Goal: Information Seeking & Learning: Stay updated

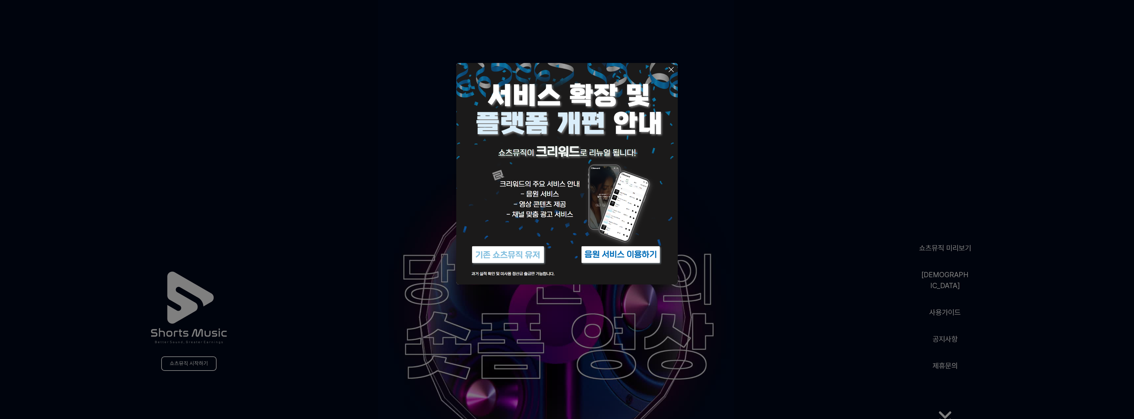
click at [672, 69] on icon at bounding box center [671, 70] width 8 height 8
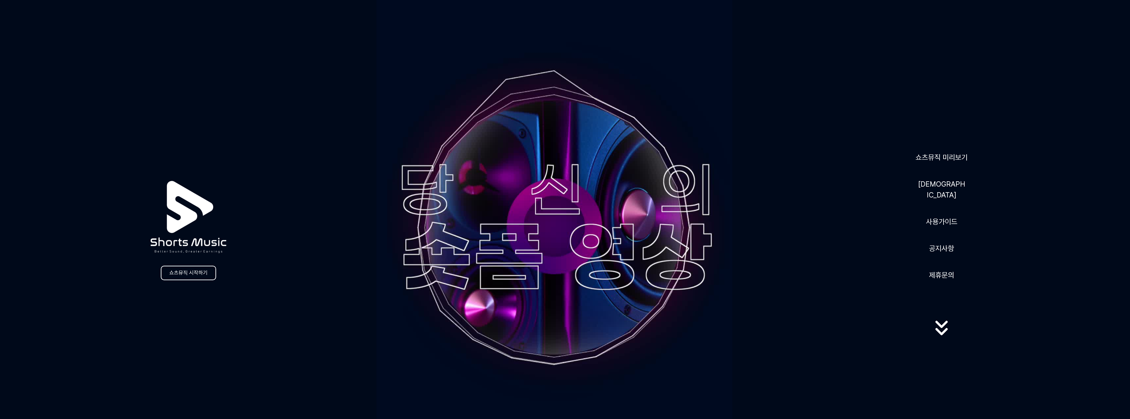
scroll to position [99, 0]
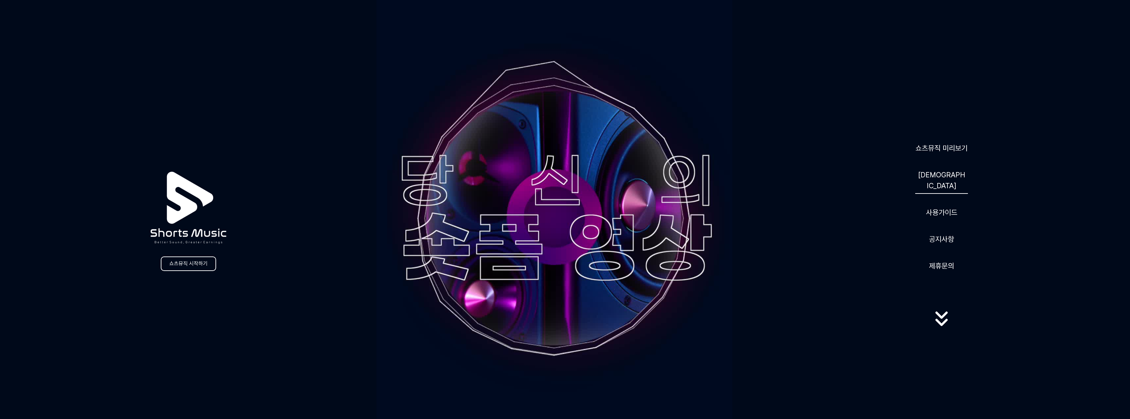
click at [940, 185] on link "[DEMOGRAPHIC_DATA]" at bounding box center [941, 180] width 53 height 27
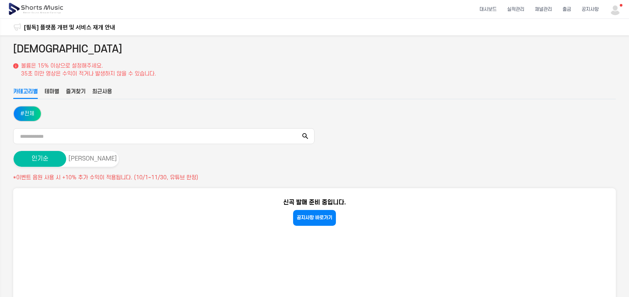
click at [99, 93] on button "최근사용" at bounding box center [102, 93] width 20 height 11
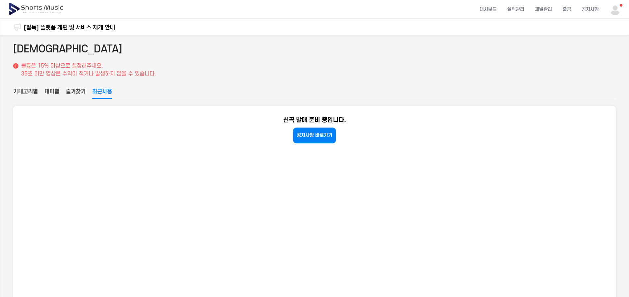
click at [48, 90] on button "테마별" at bounding box center [51, 93] width 15 height 11
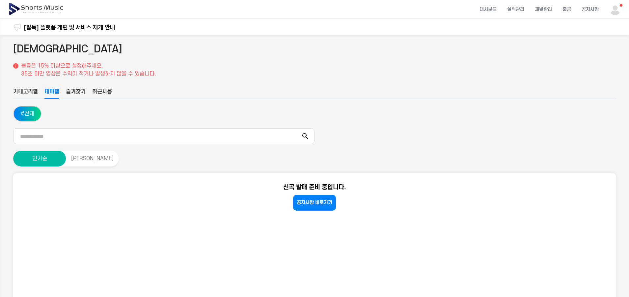
click at [16, 92] on button "카테고리별" at bounding box center [25, 93] width 25 height 11
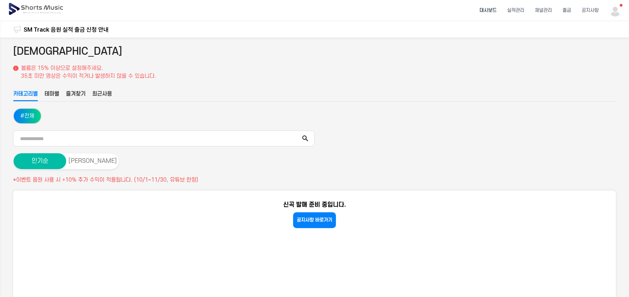
click at [483, 7] on li "대시보드" at bounding box center [489, 10] width 28 height 17
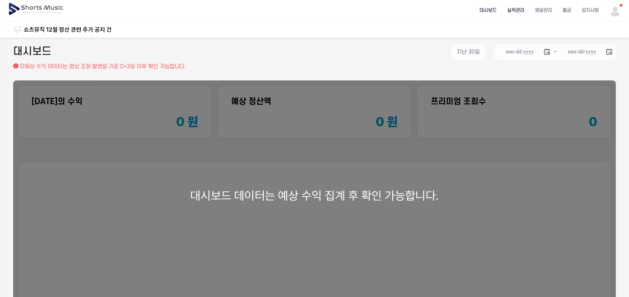
click at [519, 9] on li "실적관리" at bounding box center [516, 10] width 28 height 17
click at [621, 13] on img at bounding box center [616, 11] width 12 height 12
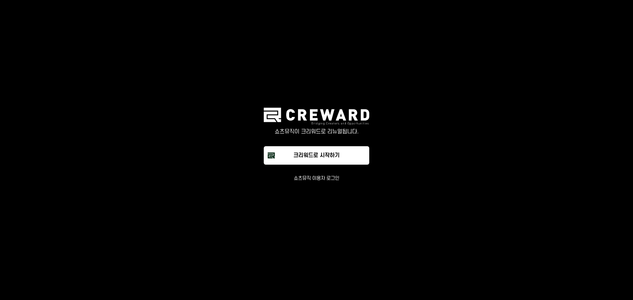
click at [241, 94] on main "쇼츠뮤직이 크리워드로 리뉴얼됩니다. 크리워드로 시작하기 쇼츠뮤직 이용자 로그인" at bounding box center [316, 150] width 633 height 300
drag, startPoint x: 181, startPoint y: 66, endPoint x: 170, endPoint y: 64, distance: 10.8
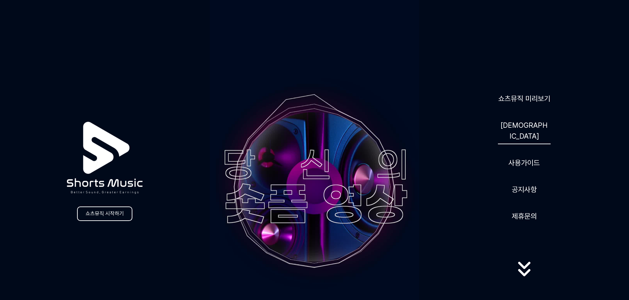
click at [527, 128] on link "[DEMOGRAPHIC_DATA]" at bounding box center [524, 130] width 53 height 27
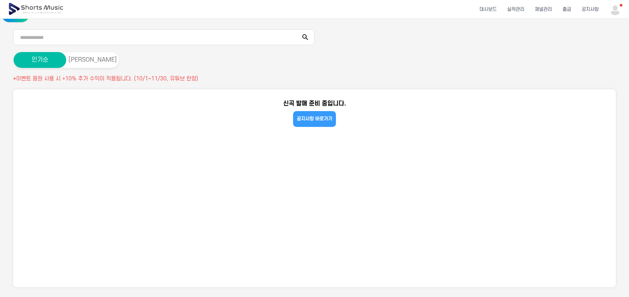
scroll to position [101, 0]
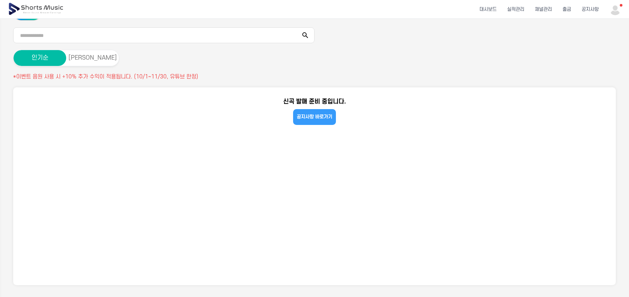
click at [317, 116] on link "공지사항 바로가기" at bounding box center [314, 117] width 43 height 16
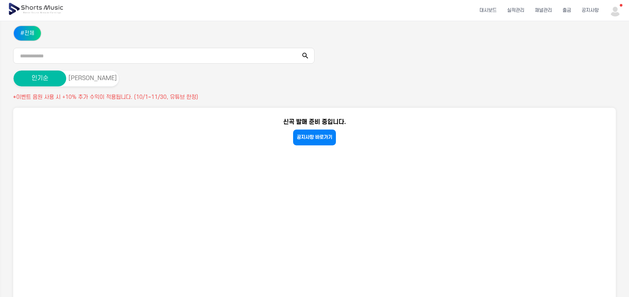
scroll to position [68, 0]
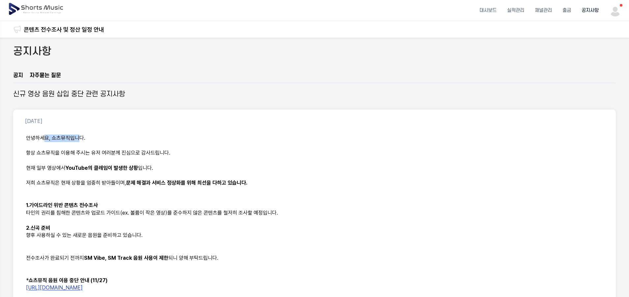
drag, startPoint x: 45, startPoint y: 138, endPoint x: 82, endPoint y: 138, distance: 36.6
click at [80, 138] on p "안녕하세요, 쇼츠뮤직입니다." at bounding box center [314, 138] width 577 height 8
click at [82, 138] on p "안녕하세요, 쇼츠뮤직입니다." at bounding box center [314, 138] width 577 height 8
drag, startPoint x: 48, startPoint y: 154, endPoint x: 89, endPoint y: 153, distance: 40.2
click at [85, 153] on p "항상 쇼츠뮤직을 이용해 주시는 유저 여러분께 진심으로 감사드립니다." at bounding box center [314, 153] width 577 height 8
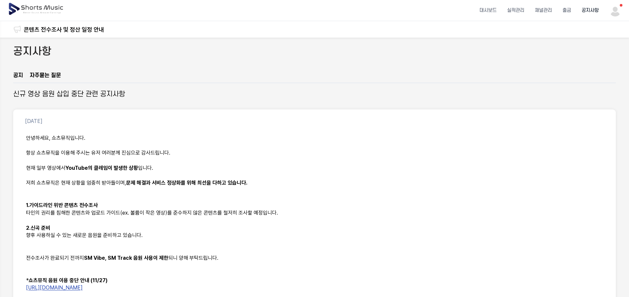
click at [89, 153] on p "항상 쇼츠뮤직을 이용해 주시는 유저 여러분께 진심으로 감사드립니다." at bounding box center [314, 153] width 577 height 8
drag, startPoint x: 60, startPoint y: 153, endPoint x: 140, endPoint y: 150, distance: 79.8
click at [131, 151] on p "항상 쇼츠뮤직을 이용해 주시는 유저 여러분께 진심으로 감사드립니다." at bounding box center [314, 153] width 577 height 8
click at [141, 150] on p "항상 쇼츠뮤직을 이용해 주시는 유저 여러분께 진심으로 감사드립니다." at bounding box center [314, 153] width 577 height 8
drag, startPoint x: 89, startPoint y: 150, endPoint x: 147, endPoint y: 148, distance: 57.4
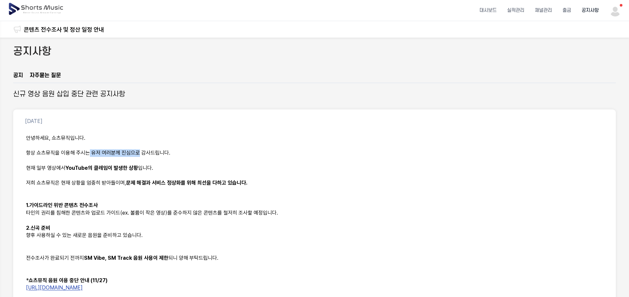
click at [141, 149] on p "항상 쇼츠뮤직을 이용해 주시는 유저 여러분께 진심으로 감사드립니다." at bounding box center [314, 153] width 577 height 8
click at [147, 148] on p at bounding box center [314, 146] width 577 height 8
drag, startPoint x: 107, startPoint y: 149, endPoint x: 162, endPoint y: 150, distance: 55.4
click at [161, 150] on div "안녕하세요, 쇼츠뮤직입니다. 항상 쇼츠뮤직을 이용해 주시는 유저 여러분께 진심으로 감사드립니다. 현재 일부 영상에서 YouTube의 클레임이 …" at bounding box center [314, 227] width 587 height 195
click at [162, 150] on p "항상 쇼츠뮤직을 이용해 주시는 유저 여러분께 진심으로 감사드립니다." at bounding box center [314, 153] width 577 height 8
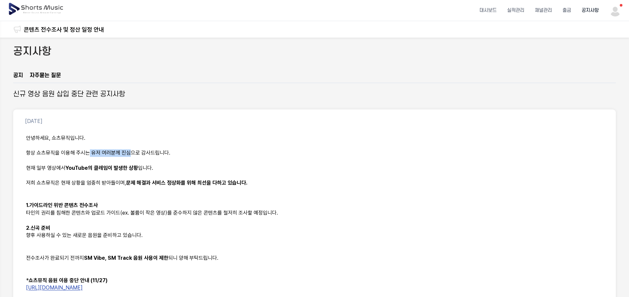
drag, startPoint x: 89, startPoint y: 151, endPoint x: 166, endPoint y: 152, distance: 76.5
click at [146, 153] on p "항상 쇼츠뮤직을 이용해 주시는 유저 여러분께 진심으로 감사드립니다." at bounding box center [314, 153] width 577 height 8
click at [166, 152] on p "항상 쇼츠뮤직을 이용해 주시는 유저 여러분께 진심으로 감사드립니다." at bounding box center [314, 153] width 577 height 8
drag, startPoint x: 116, startPoint y: 151, endPoint x: 170, endPoint y: 153, distance: 54.1
click at [163, 153] on p "항상 쇼츠뮤직을 이용해 주시는 유저 여러분께 진심으로 감사드립니다." at bounding box center [314, 153] width 577 height 8
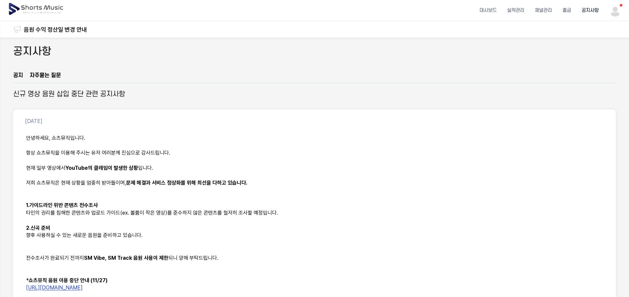
click at [170, 153] on p "항상 쇼츠뮤직을 이용해 주시는 유저 여러분께 진심으로 감사드립니다." at bounding box center [314, 153] width 577 height 8
drag, startPoint x: 110, startPoint y: 151, endPoint x: 177, endPoint y: 152, distance: 67.2
click at [167, 152] on p "항상 쇼츠뮤직을 이용해 주시는 유저 여러분께 진심으로 감사드립니다." at bounding box center [314, 153] width 577 height 8
click at [177, 152] on p "항상 쇼츠뮤직을 이용해 주시는 유저 여러분께 진심으로 감사드립니다." at bounding box center [314, 153] width 577 height 8
drag, startPoint x: 77, startPoint y: 151, endPoint x: 154, endPoint y: 153, distance: 76.5
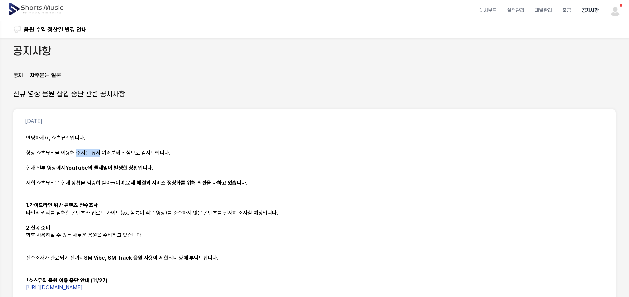
click at [141, 153] on p "항상 쇼츠뮤직을 이용해 주시는 유저 여러분께 진심으로 감사드립니다." at bounding box center [314, 153] width 577 height 8
click at [154, 153] on p "항상 쇼츠뮤직을 이용해 주시는 유저 여러분께 진심으로 감사드립니다." at bounding box center [314, 153] width 577 height 8
drag, startPoint x: 61, startPoint y: 164, endPoint x: 132, endPoint y: 166, distance: 71.5
click at [129, 166] on p "현재 일부 영상에서 YouTube의 클레임이 발생한 상황 입니다." at bounding box center [314, 168] width 577 height 8
click at [132, 166] on strong "YouTube의 클레임이 발생한 상황" at bounding box center [102, 168] width 72 height 6
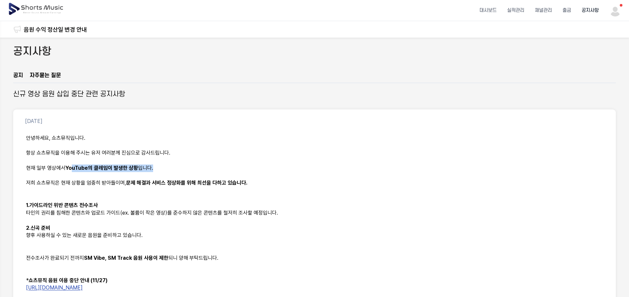
drag, startPoint x: 72, startPoint y: 167, endPoint x: 170, endPoint y: 171, distance: 98.3
click at [168, 171] on p "현재 일부 영상에서 YouTube의 클레임이 발생한 상황 입니다." at bounding box center [314, 168] width 577 height 8
click at [170, 171] on p "현재 일부 영상에서 YouTube의 클레임이 발생한 상황 입니다." at bounding box center [314, 168] width 577 height 8
drag, startPoint x: 93, startPoint y: 176, endPoint x: 189, endPoint y: 187, distance: 96.5
click at [188, 187] on div "안녕하세요, 쇼츠뮤직입니다. 항상 쇼츠뮤직을 이용해 주시는 유저 여러분께 진심으로 감사드립니다. 현재 일부 영상에서 YouTube의 클레임이 …" at bounding box center [314, 227] width 587 height 195
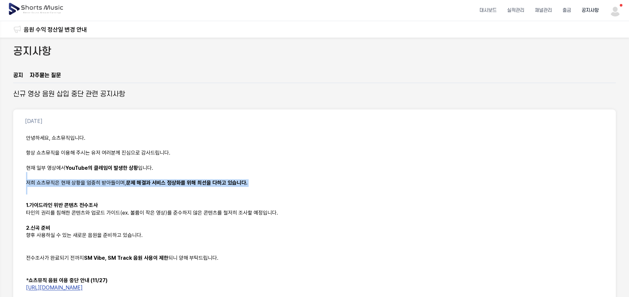
click at [189, 187] on p at bounding box center [314, 191] width 577 height 8
drag, startPoint x: 104, startPoint y: 181, endPoint x: 207, endPoint y: 189, distance: 103.5
click at [199, 188] on div "안녕하세요, 쇼츠뮤직입니다. 항상 쇼츠뮤직을 이용해 주시는 유저 여러분께 진심으로 감사드립니다. 현재 일부 영상에서 YouTube의 클레임이 …" at bounding box center [314, 227] width 587 height 195
click at [207, 189] on p at bounding box center [314, 191] width 577 height 8
drag, startPoint x: 116, startPoint y: 185, endPoint x: 160, endPoint y: 187, distance: 44.2
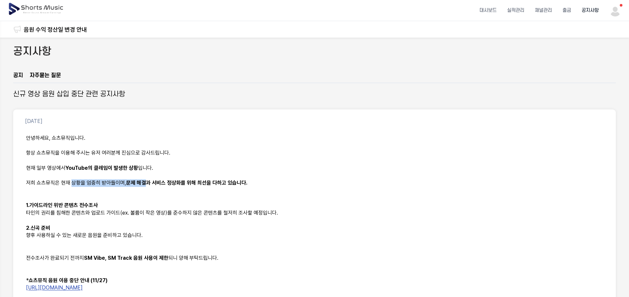
click at [148, 187] on p "저희 쇼츠뮤직은 현재 상황을 엄중히 받아들이며, 문제 해결과 서비스 정상화를 위해 최선을 다하고 있습니다." at bounding box center [314, 183] width 577 height 8
click at [160, 187] on p at bounding box center [314, 191] width 577 height 8
click at [105, 211] on div "안녕하세요, 쇼츠뮤직입니다. 항상 쇼츠뮤직을 이용해 주시는 유저 여러분께 진심으로 감사드립니다. 현재 일부 영상에서 YouTube의 클레임이 …" at bounding box center [314, 227] width 587 height 195
click at [108, 211] on p "타인의 권리를 침해한 콘텐츠와 업로드 가이드(ex. 볼륨이 작은 영상)를 준수하지 않은 콘텐츠를 철저히 조사할 예정입니다." at bounding box center [314, 213] width 577 height 8
drag, startPoint x: 46, startPoint y: 203, endPoint x: 124, endPoint y: 212, distance: 77.9
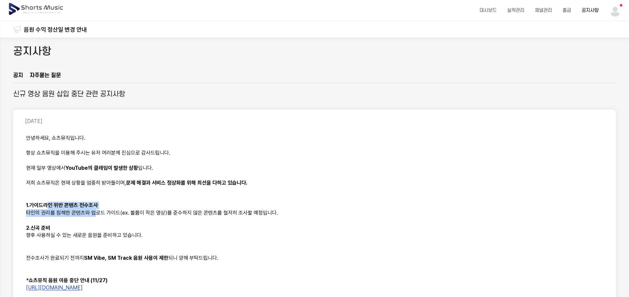
click at [110, 211] on div "안녕하세요, 쇼츠뮤직입니다. 항상 쇼츠뮤직을 이용해 주시는 유저 여러분께 진심으로 감사드립니다. 현재 일부 영상에서 YouTube의 클레임이 …" at bounding box center [314, 227] width 587 height 195
click at [124, 212] on p "타인의 권리를 침해한 콘텐츠와 업로드 가이드(ex. 볼륨이 작은 영상)를 준수하지 않은 콘텐츠를 철저히 조사할 예정입니다." at bounding box center [314, 213] width 577 height 8
drag, startPoint x: 46, startPoint y: 202, endPoint x: 119, endPoint y: 210, distance: 73.9
click at [114, 210] on div "안녕하세요, 쇼츠뮤직입니다. 항상 쇼츠뮤직을 이용해 주시는 유저 여러분께 진심으로 감사드립니다. 현재 일부 영상에서 YouTube의 클레임이 …" at bounding box center [314, 227] width 587 height 195
click at [119, 210] on p "타인의 권리를 침해한 콘텐츠와 업로드 가이드(ex. 볼륨이 작은 영상)를 준수하지 않은 콘텐츠를 철저히 조사할 예정입니다." at bounding box center [314, 213] width 577 height 8
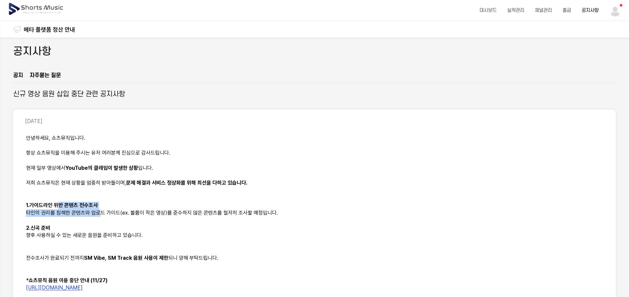
drag, startPoint x: 57, startPoint y: 207, endPoint x: 122, endPoint y: 216, distance: 65.8
click at [122, 216] on div "안녕하세요, 쇼츠뮤직입니다. 항상 쇼츠뮤직을 이용해 주시는 유저 여러분께 진심으로 감사드립니다. 현재 일부 영상에서 YouTube의 클레임이 …" at bounding box center [314, 227] width 587 height 195
click at [123, 216] on p "타인의 권리를 침해한 콘텐츠와 업로드 가이드(ex. 볼륨이 작은 영상)를 준수하지 않은 콘텐츠를 철저히 조사할 예정입니다." at bounding box center [314, 213] width 577 height 8
drag, startPoint x: 51, startPoint y: 206, endPoint x: 135, endPoint y: 216, distance: 85.1
click at [135, 216] on div "안녕하세요, 쇼츠뮤직입니다. 항상 쇼츠뮤직을 이용해 주시는 유저 여러분께 진심으로 감사드립니다. 현재 일부 영상에서 YouTube의 클레임이 …" at bounding box center [314, 227] width 587 height 195
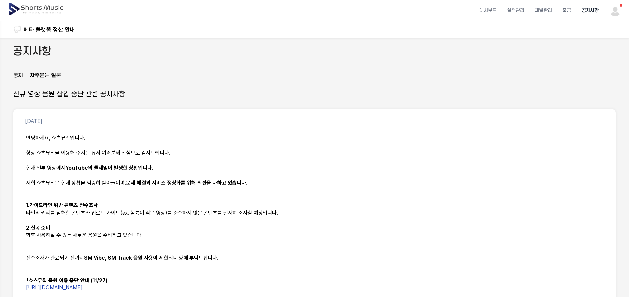
click at [135, 217] on p at bounding box center [314, 221] width 577 height 8
drag, startPoint x: 47, startPoint y: 203, endPoint x: 134, endPoint y: 213, distance: 87.5
click at [134, 213] on div "안녕하세요, 쇼츠뮤직입니다. 항상 쇼츠뮤직을 이용해 주시는 유저 여러분께 진심으로 감사드립니다. 현재 일부 영상에서 YouTube의 클레임이 …" at bounding box center [314, 227] width 587 height 195
click at [134, 213] on p "타인의 권리를 침해한 콘텐츠와 업로드 가이드(ex. 볼륨이 작은 영상)를 준수하지 않은 콘텐츠를 철저히 조사할 예정입니다." at bounding box center [314, 213] width 577 height 8
drag, startPoint x: 72, startPoint y: 203, endPoint x: 184, endPoint y: 213, distance: 111.5
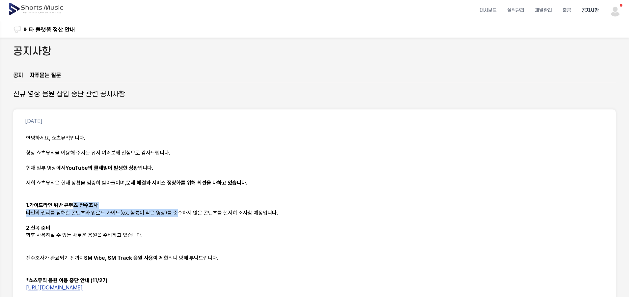
click at [181, 213] on div "안녕하세요, 쇼츠뮤직입니다. 항상 쇼츠뮤직을 이용해 주시는 유저 여러분께 진심으로 감사드립니다. 현재 일부 영상에서 YouTube의 클레임이 …" at bounding box center [314, 227] width 587 height 195
click at [184, 213] on p "타인의 권리를 침해한 콘텐츠와 업로드 가이드(ex. 볼륨이 작은 영상)를 준수하지 않은 콘텐츠를 철저히 조사할 예정입니다." at bounding box center [314, 213] width 577 height 8
drag, startPoint x: 74, startPoint y: 201, endPoint x: 193, endPoint y: 215, distance: 119.4
click at [193, 215] on div "안녕하세요, 쇼츠뮤직입니다. 항상 쇼츠뮤직을 이용해 주시는 유저 여러분께 진심으로 감사드립니다. 현재 일부 영상에서 YouTube의 클레임이 …" at bounding box center [314, 227] width 587 height 195
click at [193, 215] on p "타인의 권리를 침해한 콘텐츠와 업로드 가이드(ex. 볼륨이 작은 영상)를 준수하지 않은 콘텐츠를 철저히 조사할 예정입니다." at bounding box center [314, 213] width 577 height 8
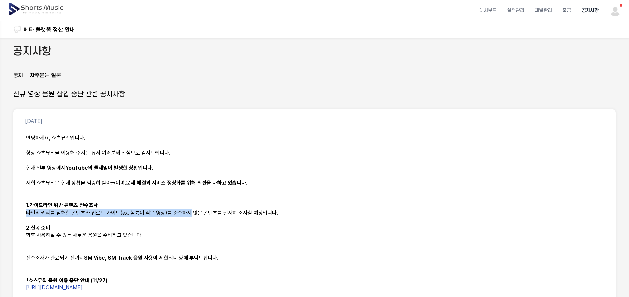
drag, startPoint x: 101, startPoint y: 203, endPoint x: 212, endPoint y: 216, distance: 111.8
click at [210, 216] on div "안녕하세요, 쇼츠뮤직입니다. 항상 쇼츠뮤직을 이용해 주시는 유저 여러분께 진심으로 감사드립니다. 현재 일부 영상에서 YouTube의 클레임이 …" at bounding box center [314, 227] width 587 height 195
click at [212, 216] on p "타인의 권리를 침해한 콘텐츠와 업로드 가이드(ex. 볼륨이 작은 영상)를 준수하지 않은 콘텐츠를 철저히 조사할 예정입니다." at bounding box center [314, 213] width 577 height 8
drag, startPoint x: 136, startPoint y: 205, endPoint x: 232, endPoint y: 217, distance: 96.4
click at [226, 217] on div "안녕하세요, 쇼츠뮤직입니다. 항상 쇼츠뮤직을 이용해 주시는 유저 여러분께 진심으로 감사드립니다. 현재 일부 영상에서 YouTube의 클레임이 …" at bounding box center [314, 227] width 587 height 195
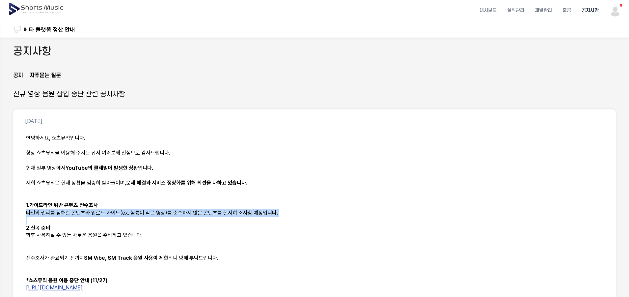
click at [232, 217] on p at bounding box center [314, 221] width 577 height 8
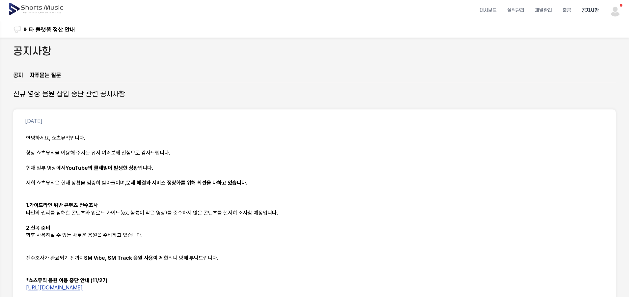
drag, startPoint x: 129, startPoint y: 202, endPoint x: 234, endPoint y: 214, distance: 105.5
click at [218, 214] on div "안녕하세요, 쇼츠뮤직입니다. 항상 쇼츠뮤직을 이용해 주시는 유저 여러분께 진심으로 감사드립니다. 현재 일부 영상에서 YouTube의 클레임이 …" at bounding box center [314, 227] width 587 height 195
click at [234, 214] on p "타인의 권리를 침해한 콘텐츠와 업로드 가이드(ex. 볼륨이 작은 영상)를 준수하지 않은 콘텐츠를 철저히 조사할 예정입니다." at bounding box center [314, 213] width 577 height 8
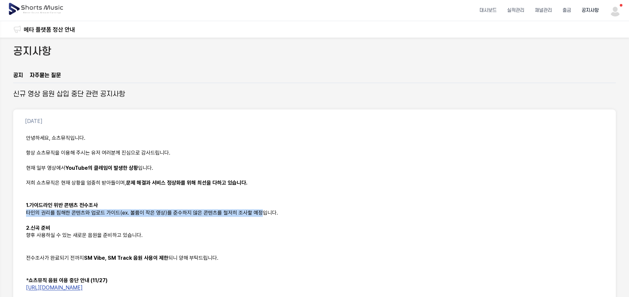
drag, startPoint x: 139, startPoint y: 204, endPoint x: 263, endPoint y: 214, distance: 124.7
click at [263, 214] on div "안녕하세요, 쇼츠뮤직입니다. 항상 쇼츠뮤직을 이용해 주시는 유저 여러분께 진심으로 감사드립니다. 현재 일부 영상에서 YouTube의 클레임이 …" at bounding box center [314, 227] width 587 height 195
click at [263, 214] on p "타인의 권리를 침해한 콘텐츠와 업로드 가이드(ex. 볼륨이 작은 영상)를 준수하지 않은 콘텐츠를 철저히 조사할 예정입니다." at bounding box center [314, 213] width 577 height 8
click at [199, 216] on div "안녕하세요, 쇼츠뮤직입니다. 항상 쇼츠뮤직을 이용해 주시는 유저 여러분께 진심으로 감사드립니다. 현재 일부 영상에서 YouTube의 클레임이 …" at bounding box center [314, 227] width 587 height 195
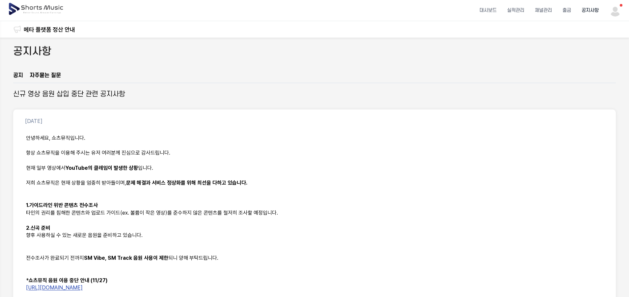
click at [206, 217] on p at bounding box center [314, 221] width 577 height 8
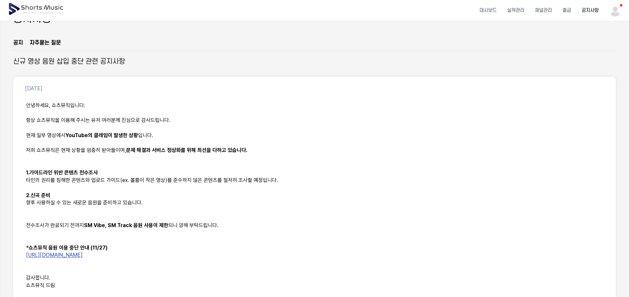
scroll to position [33, 0]
drag, startPoint x: 62, startPoint y: 200, endPoint x: 134, endPoint y: 214, distance: 73.1
click at [134, 214] on div "안녕하세요, 쇼츠뮤직입니다. 항상 쇼츠뮤직을 이용해 주시는 유저 여러분께 진심으로 감사드립니다. 현재 일부 영상에서 YouTube의 클레임이 …" at bounding box center [314, 195] width 587 height 195
click at [134, 214] on p at bounding box center [314, 218] width 577 height 8
drag, startPoint x: 47, startPoint y: 197, endPoint x: 129, endPoint y: 208, distance: 82.5
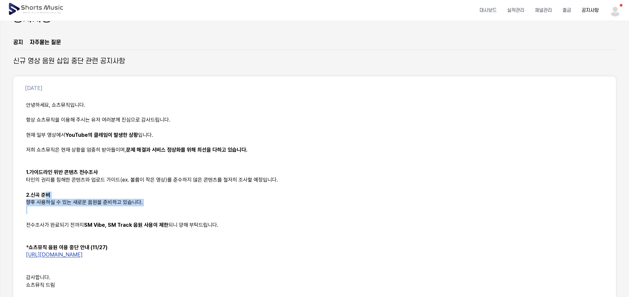
click at [129, 208] on div "안녕하세요, 쇼츠뮤직입니다. 항상 쇼츠뮤직을 이용해 주시는 유저 여러분께 진심으로 감사드립니다. 현재 일부 영상에서 YouTube의 클레임이 …" at bounding box center [314, 195] width 587 height 195
click at [129, 208] on p at bounding box center [314, 210] width 577 height 8
drag, startPoint x: 41, startPoint y: 191, endPoint x: 144, endPoint y: 205, distance: 103.5
click at [138, 205] on div "안녕하세요, 쇼츠뮤직입니다. 항상 쇼츠뮤직을 이용해 주시는 유저 여러분께 진심으로 감사드립니다. 현재 일부 영상에서 YouTube의 클레임이 …" at bounding box center [314, 195] width 587 height 195
click at [144, 205] on p "향후 사용하실 수 있는 새로운 음원을 준비하고 있습니다." at bounding box center [314, 203] width 577 height 8
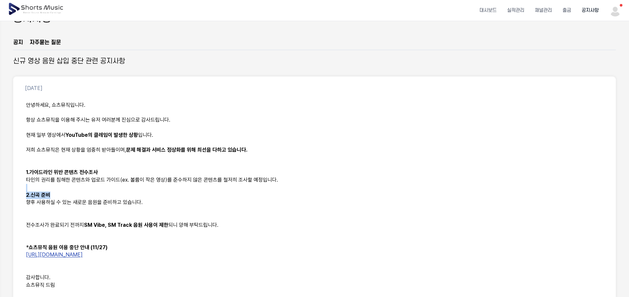
drag, startPoint x: 52, startPoint y: 190, endPoint x: 144, endPoint y: 207, distance: 94.0
click at [130, 205] on div "안녕하세요, 쇼츠뮤직입니다. 항상 쇼츠뮤직을 이용해 주시는 유저 여러분께 진심으로 감사드립니다. 현재 일부 영상에서 YouTube의 클레임이 …" at bounding box center [314, 195] width 587 height 195
click at [145, 207] on p at bounding box center [314, 210] width 577 height 8
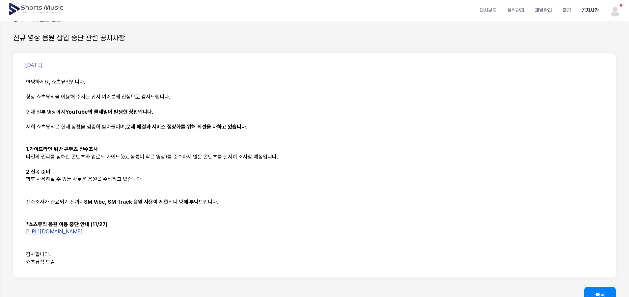
scroll to position [0, 0]
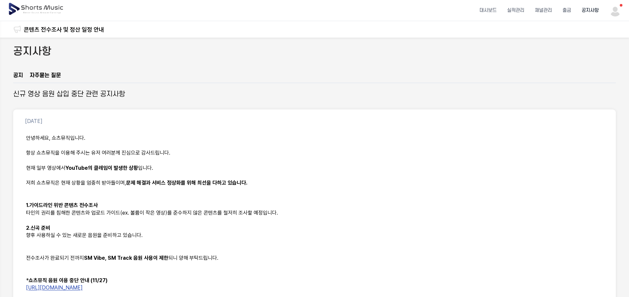
click at [55, 30] on link "콘텐츠 전수조사 및 정산 일정 안내" at bounding box center [64, 29] width 80 height 9
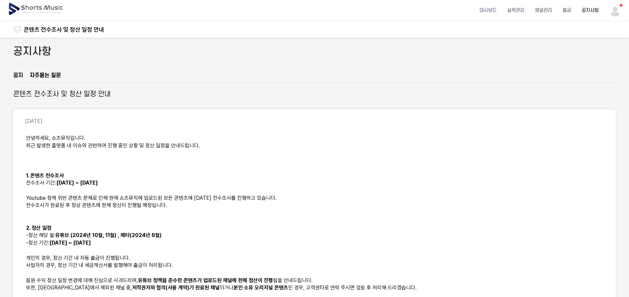
drag, startPoint x: 117, startPoint y: 178, endPoint x: 152, endPoint y: 184, distance: 34.7
click at [152, 184] on p "전수조사 기간: 2024년 11월 28일 ~ 2024년 12월 27일" at bounding box center [314, 183] width 577 height 8
drag, startPoint x: 95, startPoint y: 179, endPoint x: 136, endPoint y: 185, distance: 41.7
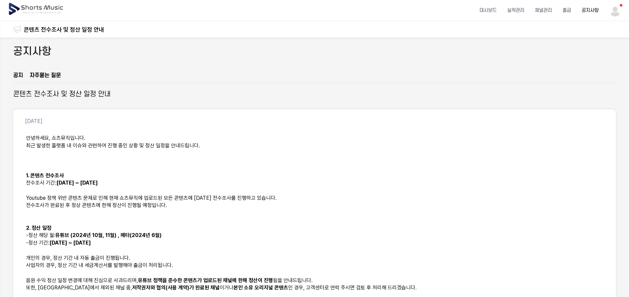
click at [98, 185] on strong "2024년 11월 28일 ~ 2024년 12월 27일" at bounding box center [77, 183] width 42 height 6
drag, startPoint x: 99, startPoint y: 189, endPoint x: 161, endPoint y: 201, distance: 63.0
click at [161, 201] on p "Youtube 정책 위반 콘텐츠 문제로 인해 현재 쇼츠뮤직에 업로드된 모든 콘텐츠에 대한 전수조사를 진행하고 있습니다." at bounding box center [314, 198] width 577 height 8
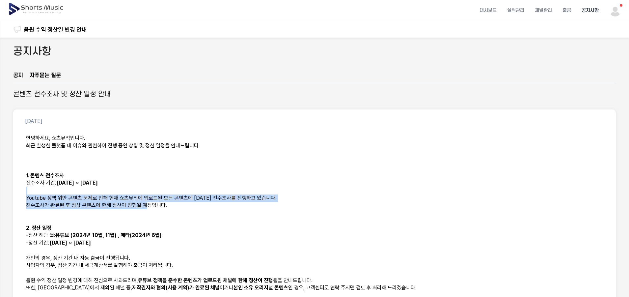
drag, startPoint x: 84, startPoint y: 189, endPoint x: 163, endPoint y: 207, distance: 81.3
click at [163, 207] on p "전수조사가 완료된 후 정상 콘텐츠에 한해 정산이 진행될 예정입니다." at bounding box center [314, 206] width 577 height 8
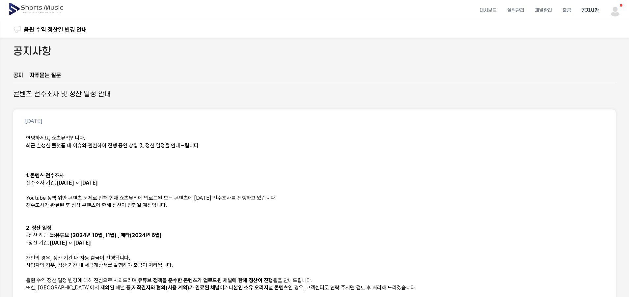
click at [176, 209] on p at bounding box center [314, 213] width 577 height 8
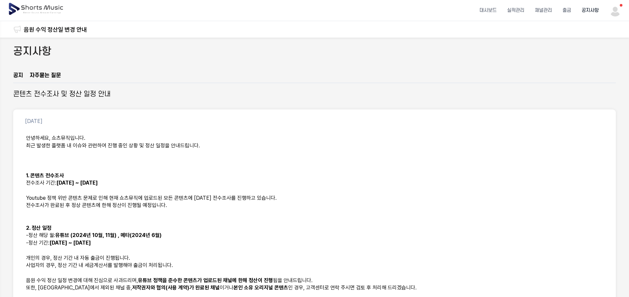
click at [198, 212] on p at bounding box center [314, 213] width 577 height 8
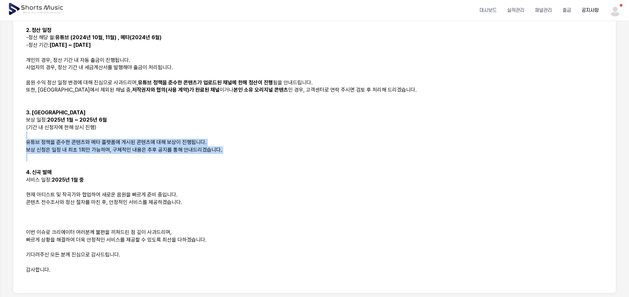
drag, startPoint x: 105, startPoint y: 136, endPoint x: 174, endPoint y: 162, distance: 73.5
click at [173, 161] on div "안녕하세요, 쇼츠뮤직입니다. 최근 발생한 플랫폼 내 이슈와 관련하여 진행 중인 상황 및 정산 일정을 안내드립니다. 1. 콘텐츠 전수조사 전수조…" at bounding box center [314, 109] width 587 height 352
click at [174, 162] on p at bounding box center [314, 165] width 577 height 8
drag, startPoint x: 126, startPoint y: 159, endPoint x: 160, endPoint y: 173, distance: 37.1
click at [149, 168] on div "안녕하세요, 쇼츠뮤직입니다. 최근 발생한 플랫폼 내 이슈와 관련하여 진행 중인 상황 및 정산 일정을 안내드립니다. 1. 콘텐츠 전수조사 전수조…" at bounding box center [314, 109] width 587 height 352
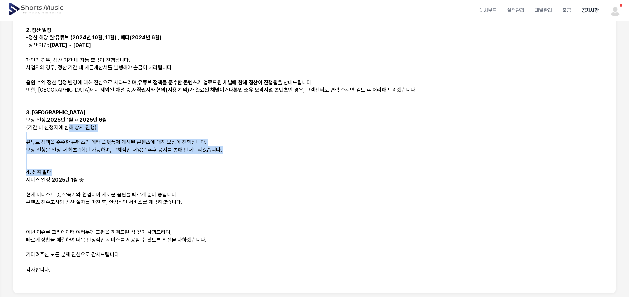
click at [160, 173] on p "4. 신곡 발매" at bounding box center [314, 173] width 577 height 8
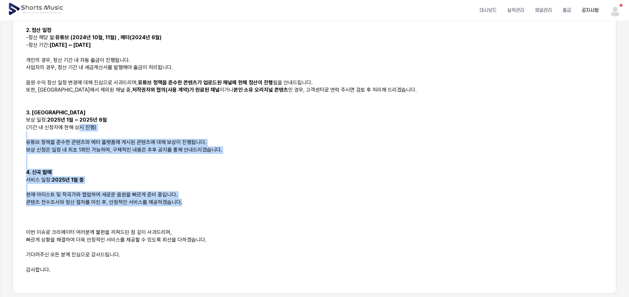
drag, startPoint x: 165, startPoint y: 187, endPoint x: 194, endPoint y: 200, distance: 32.6
click at [194, 200] on div "안녕하세요, 쇼츠뮤직입니다. 최근 발생한 플랫폼 내 이슈와 관련하여 진행 중인 상황 및 정산 일정을 안내드립니다. 1. 콘텐츠 전수조사 전수조…" at bounding box center [314, 109] width 587 height 352
click at [194, 200] on p "콘텐츠 전수조사와 정산 절차를 마친 후, 안정적인 서비스를 제공하겠습니다." at bounding box center [314, 203] width 577 height 8
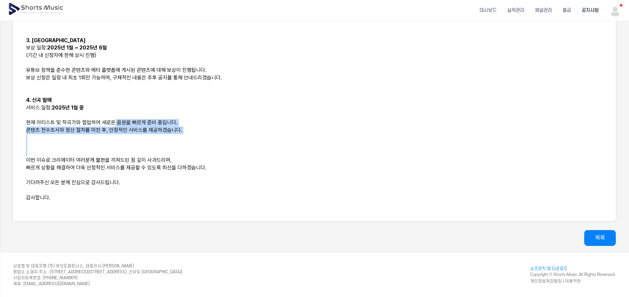
click at [193, 169] on div "안녕하세요, 쇼츠뮤직입니다. 최근 발생한 플랫폼 내 이슈와 관련하여 진행 중인 상황 및 정산 일정을 안내드립니다. 1. 콘텐츠 전수조사 전수조…" at bounding box center [314, 37] width 587 height 352
click at [212, 177] on p at bounding box center [314, 175] width 577 height 8
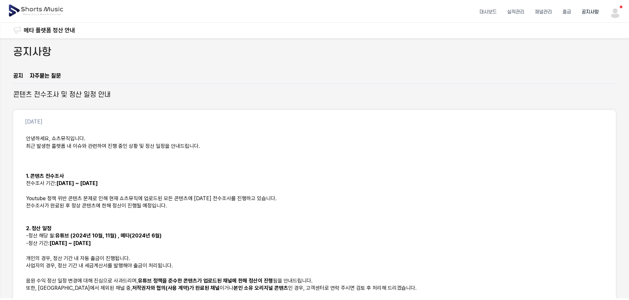
scroll to position [0, 0]
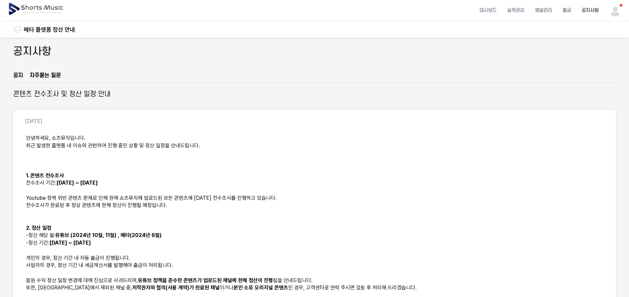
click at [46, 9] on img at bounding box center [36, 9] width 57 height 18
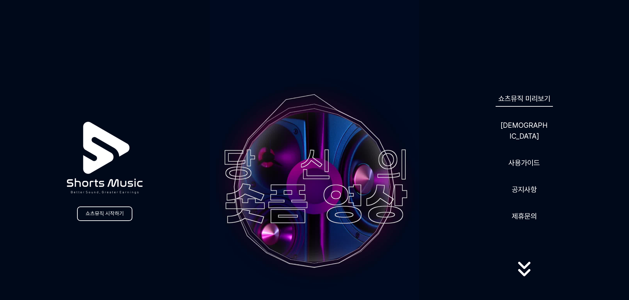
click at [536, 103] on link "쇼츠뮤직 미리보기" at bounding box center [524, 99] width 57 height 16
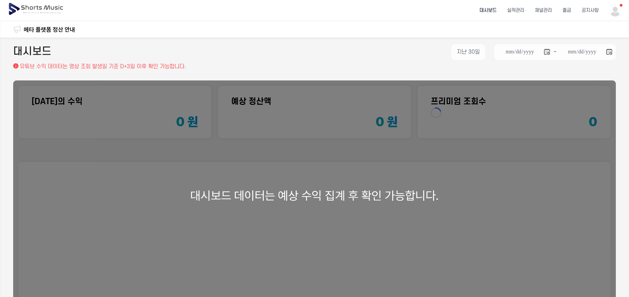
click at [620, 15] on img at bounding box center [616, 11] width 12 height 12
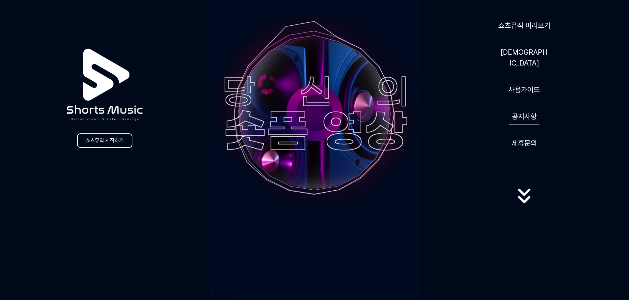
scroll to position [66, 0]
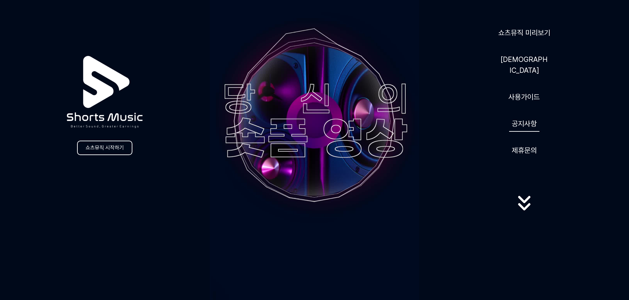
click at [524, 116] on link "공지사항" at bounding box center [524, 124] width 30 height 16
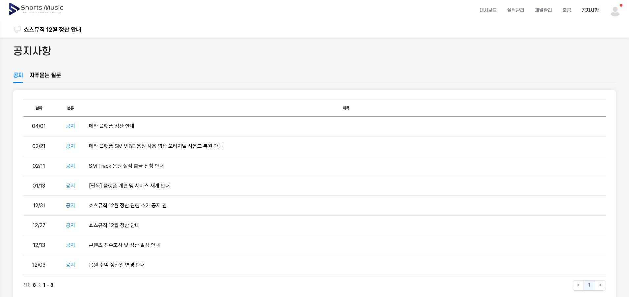
click at [30, 9] on img at bounding box center [36, 9] width 57 height 18
